Goal: Use online tool/utility: Utilize a website feature to perform a specific function

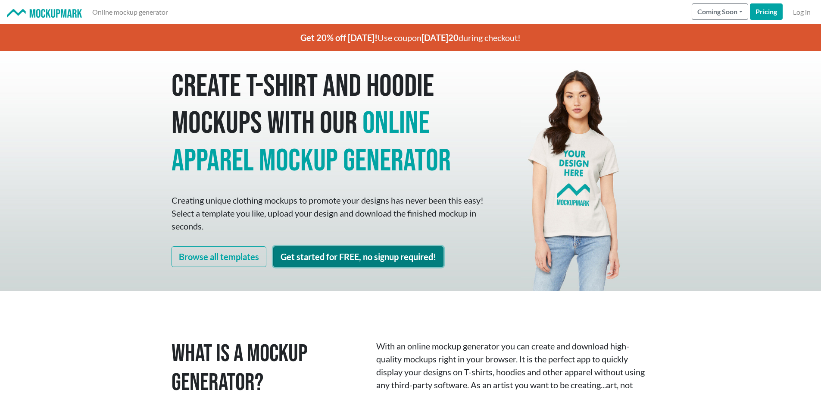
click at [360, 253] on link "Get started for FREE, no signup required!" at bounding box center [358, 256] width 170 height 21
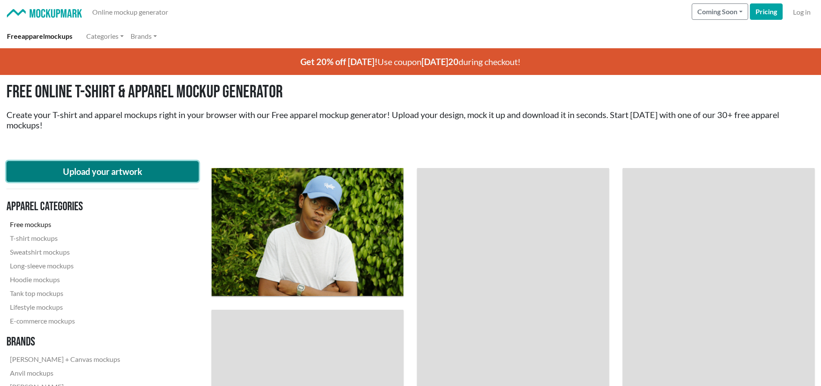
click at [132, 172] on button "Upload your artwork" at bounding box center [102, 171] width 192 height 21
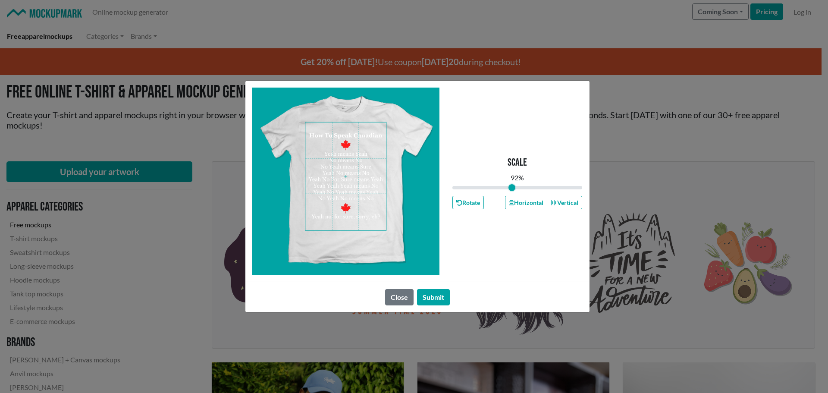
drag, startPoint x: 516, startPoint y: 187, endPoint x: 512, endPoint y: 187, distance: 4.7
type input "0.92"
click at [512, 187] on input "range" at bounding box center [517, 187] width 130 height 9
click at [350, 157] on span at bounding box center [345, 176] width 81 height 108
click at [529, 203] on button "Horizontal" at bounding box center [526, 202] width 42 height 13
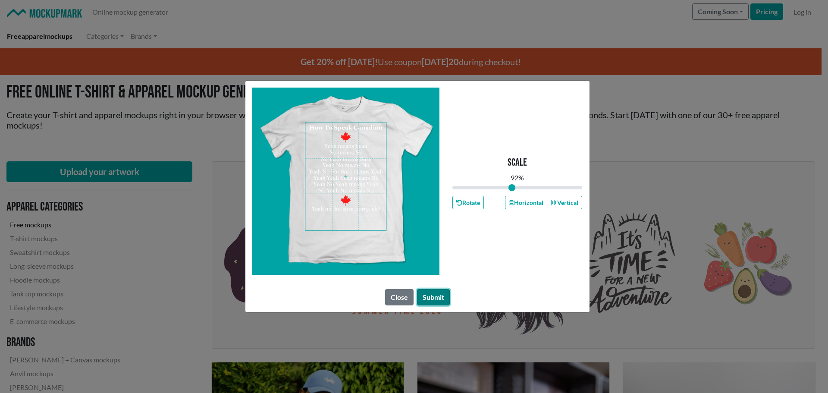
click at [440, 294] on button "Submit" at bounding box center [433, 297] width 33 height 16
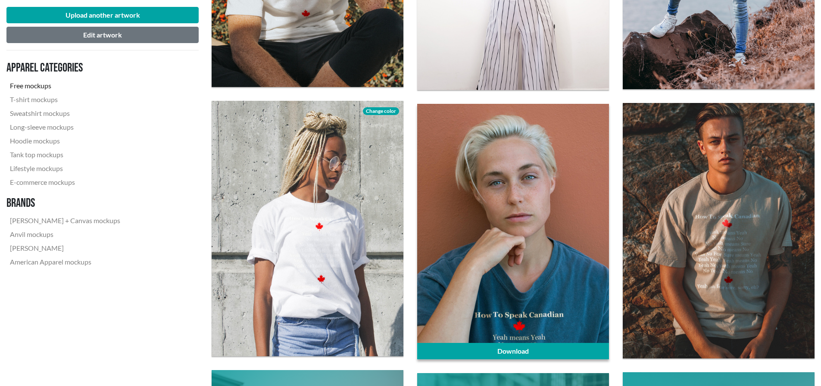
scroll to position [905, 0]
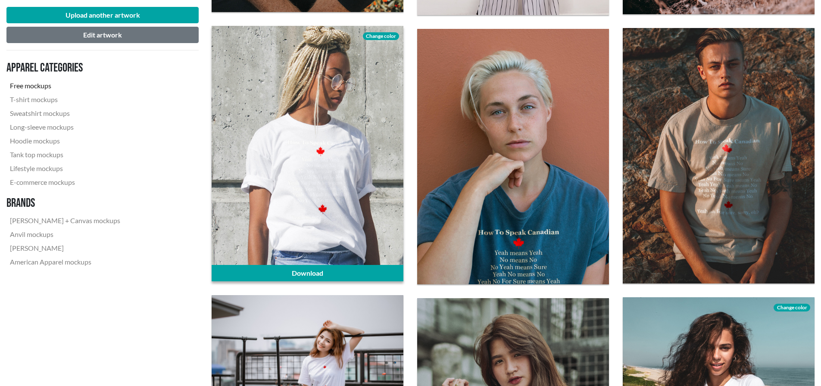
click at [381, 36] on span "Change color" at bounding box center [381, 36] width 36 height 8
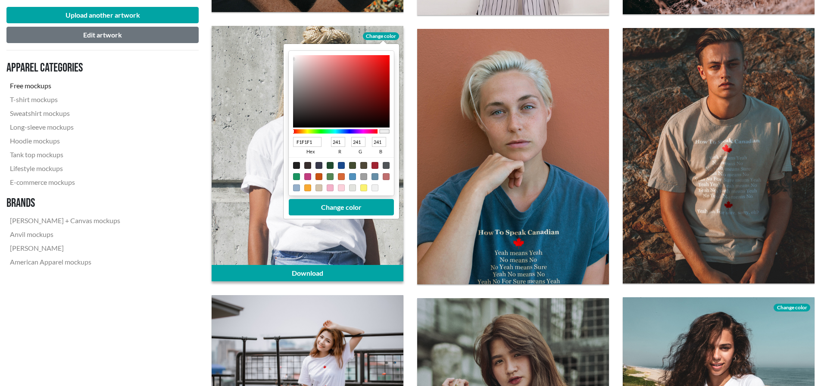
click at [298, 165] on div at bounding box center [296, 165] width 7 height 7
type input "1F1F1F"
type input "31"
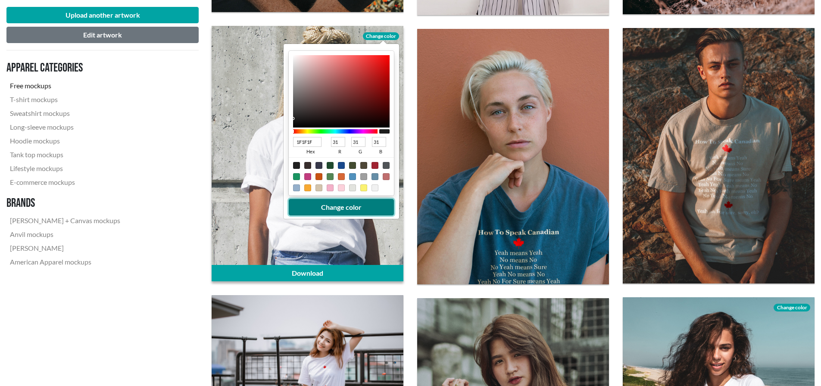
click at [344, 209] on button "Change color" at bounding box center [341, 207] width 105 height 16
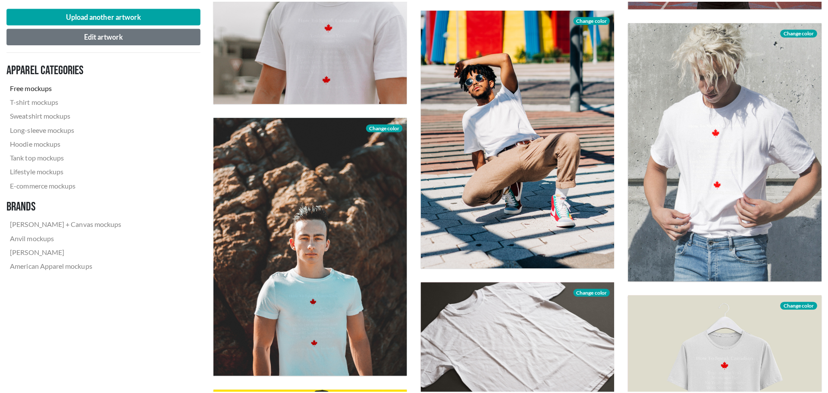
scroll to position [1724, 0]
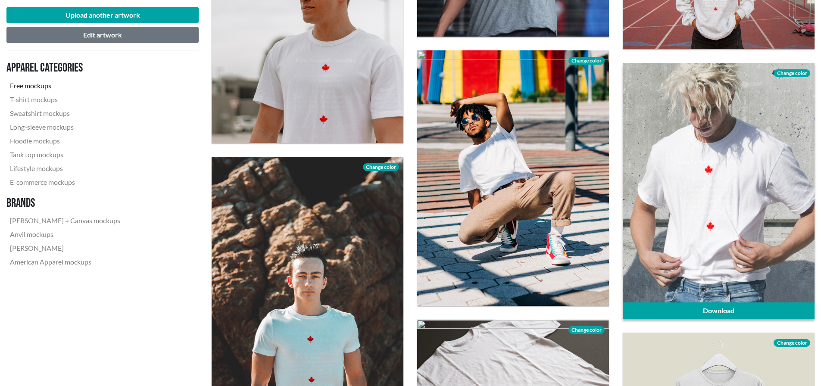
click at [796, 73] on span "Change color" at bounding box center [792, 73] width 36 height 8
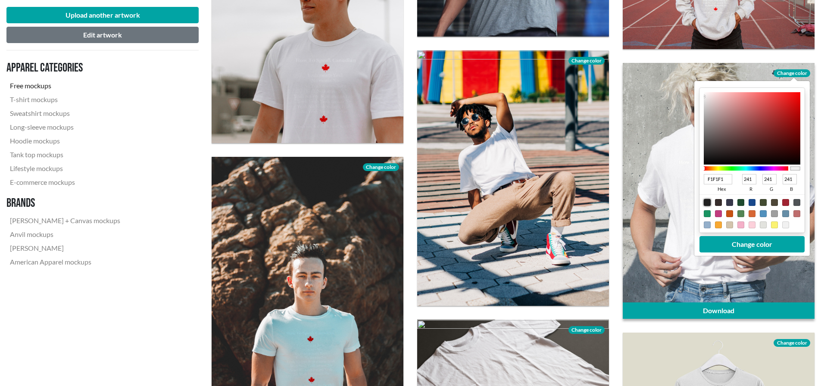
click at [709, 203] on div at bounding box center [707, 202] width 7 height 7
type input "1F1F1F"
type input "31"
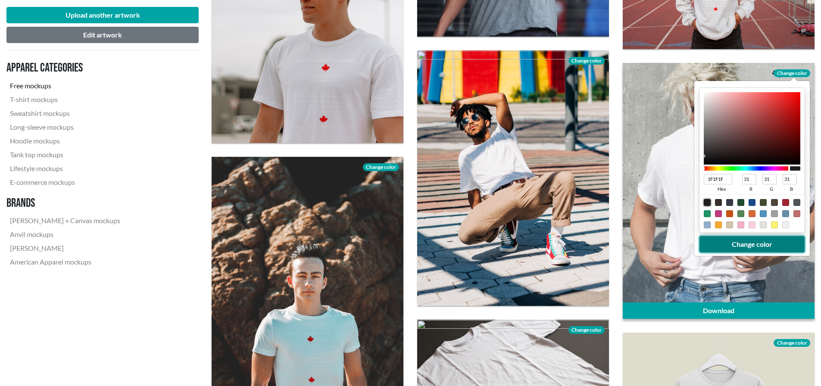
click at [742, 243] on button "Change color" at bounding box center [752, 244] width 105 height 16
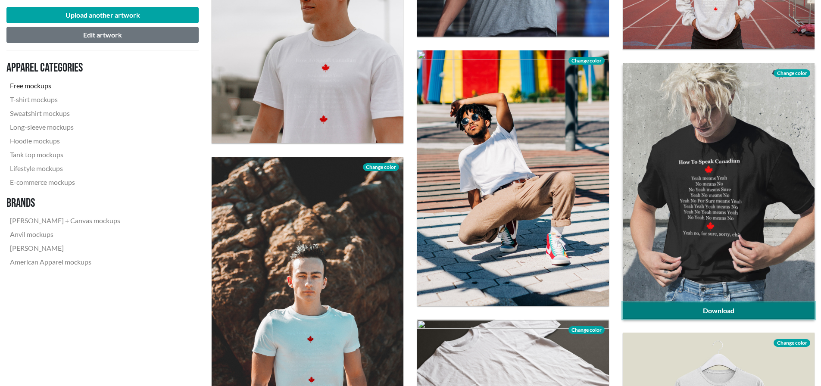
click at [742, 306] on link "Download" at bounding box center [719, 311] width 192 height 16
